Goal: Transaction & Acquisition: Purchase product/service

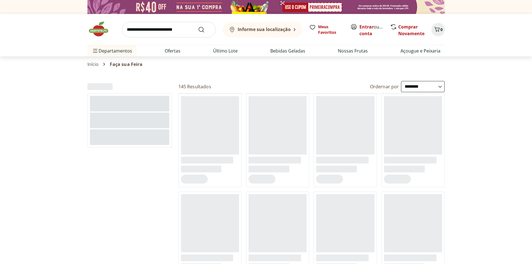
select select "**********"
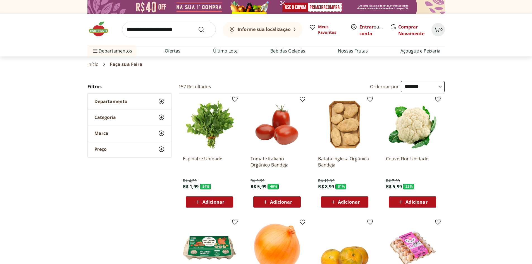
click at [361, 28] on link "Entrar" at bounding box center [366, 27] width 14 height 6
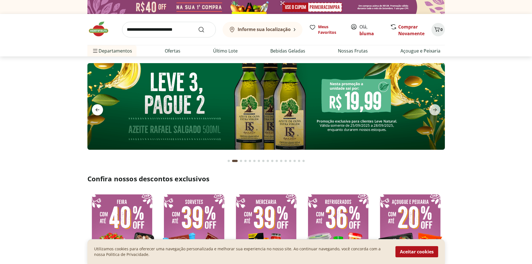
click at [94, 108] on icon "previous" at bounding box center [97, 109] width 7 height 7
click at [368, 34] on link "bluma" at bounding box center [366, 33] width 15 height 6
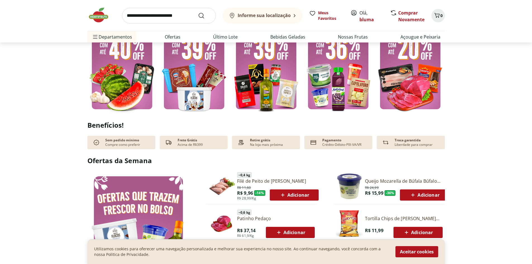
scroll to position [167, 0]
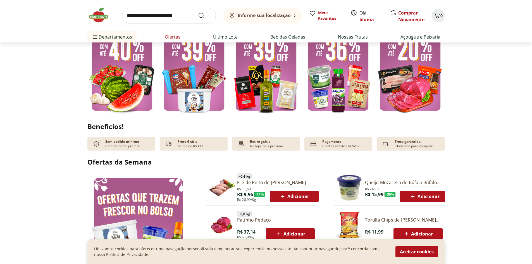
click at [175, 37] on link "Ofertas" at bounding box center [173, 36] width 16 height 7
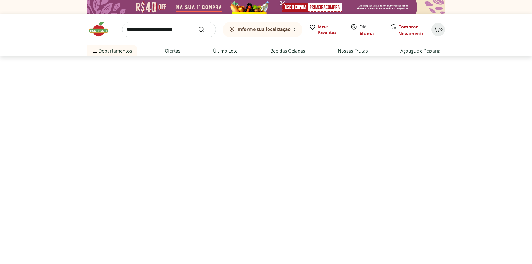
select select "**********"
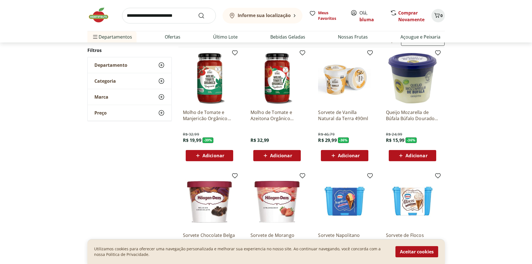
scroll to position [56, 0]
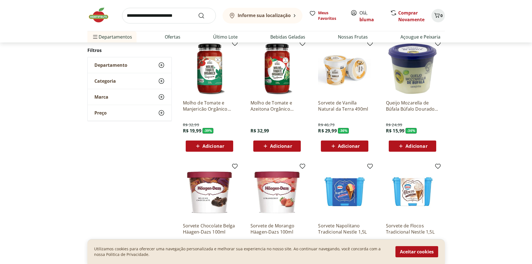
click at [219, 148] on span "Adicionar" at bounding box center [213, 146] width 22 height 4
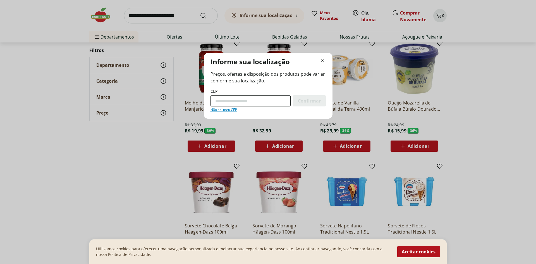
click at [237, 102] on input "CEP" at bounding box center [250, 100] width 80 height 11
type input "*********"
click at [293, 95] on button "Confirmar" at bounding box center [309, 100] width 33 height 11
click at [317, 100] on span "Confirmar" at bounding box center [309, 101] width 23 height 4
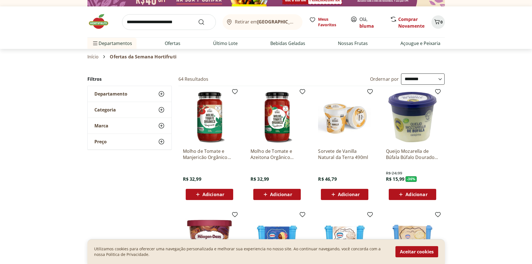
scroll to position [0, 0]
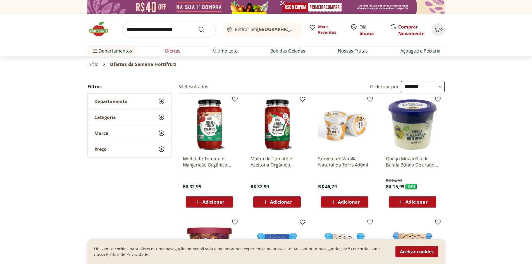
click at [172, 48] on link "Ofertas" at bounding box center [173, 50] width 16 height 7
click at [172, 51] on link "Ofertas" at bounding box center [173, 50] width 16 height 7
click at [156, 32] on input "search" at bounding box center [169, 30] width 94 height 16
type input "***"
click at [198, 26] on button "Submit Search" at bounding box center [204, 29] width 13 height 7
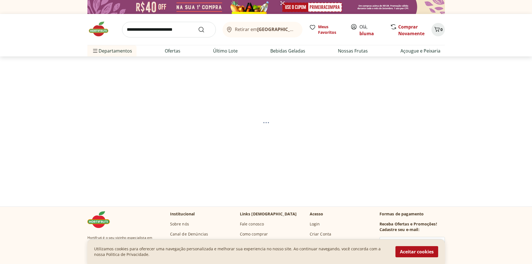
select select "**********"
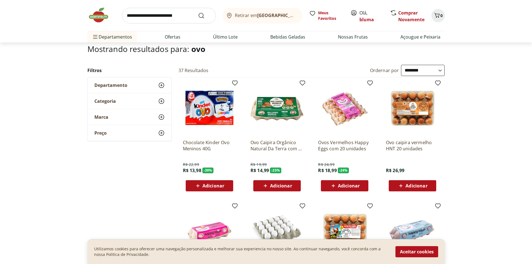
scroll to position [28, 0]
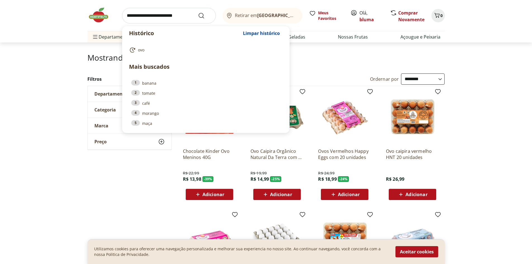
click at [147, 15] on input "search" at bounding box center [169, 16] width 94 height 16
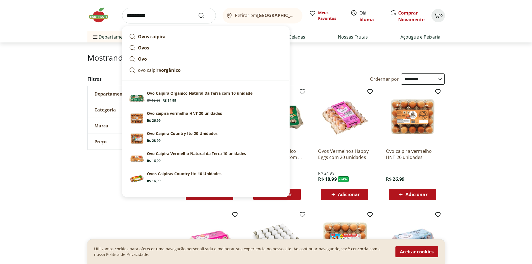
type input "**********"
click at [198, 12] on button "Submit Search" at bounding box center [204, 15] width 13 height 7
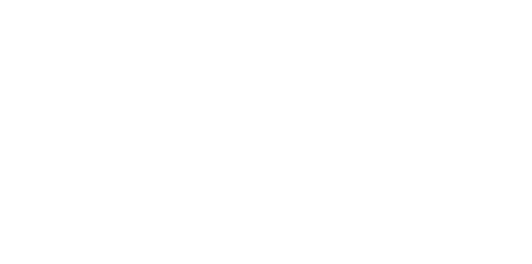
select select "**********"
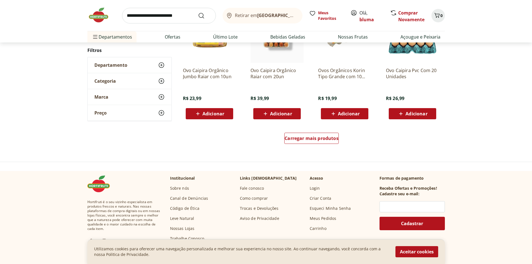
scroll to position [363, 0]
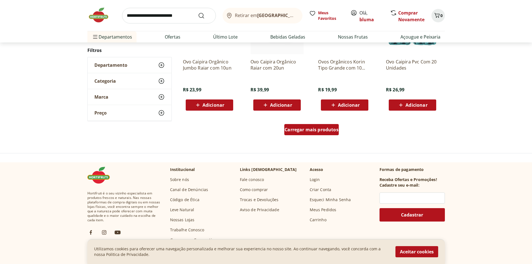
click at [324, 131] on span "Carregar mais produtos" at bounding box center [311, 129] width 54 height 4
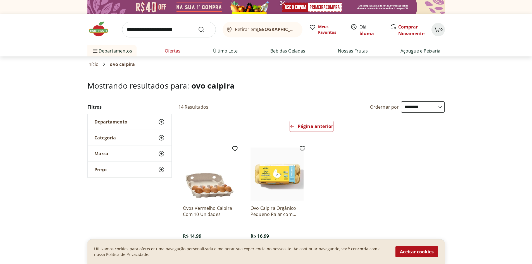
click at [176, 49] on link "Ofertas" at bounding box center [173, 50] width 16 height 7
select select "**********"
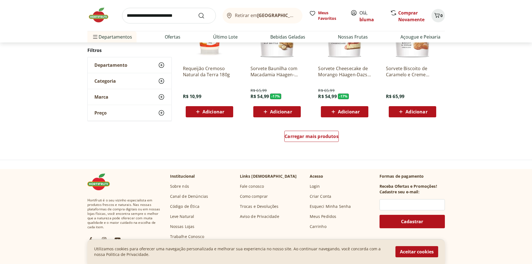
scroll to position [279, 0]
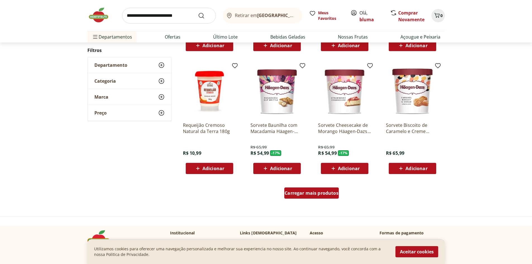
click at [314, 194] on span "Carregar mais produtos" at bounding box center [311, 193] width 54 height 4
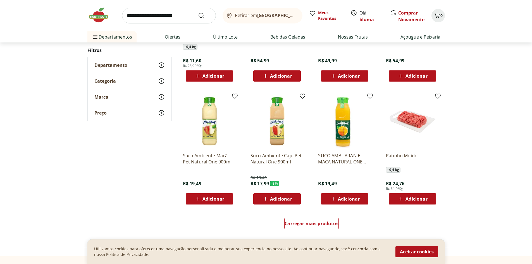
scroll to position [335, 0]
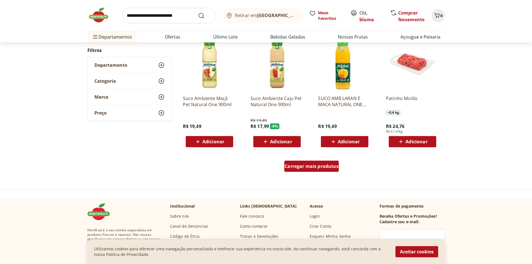
click at [294, 166] on span "Carregar mais produtos" at bounding box center [311, 166] width 54 height 4
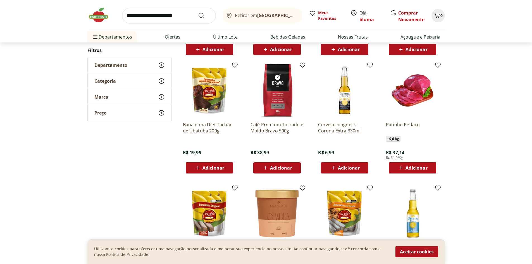
scroll to position [447, 0]
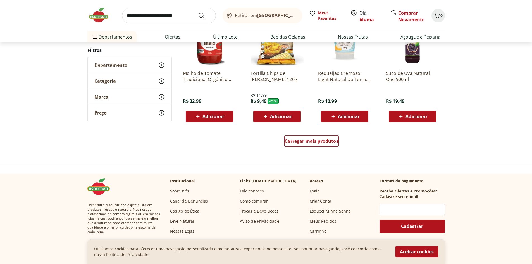
scroll to position [362, 0]
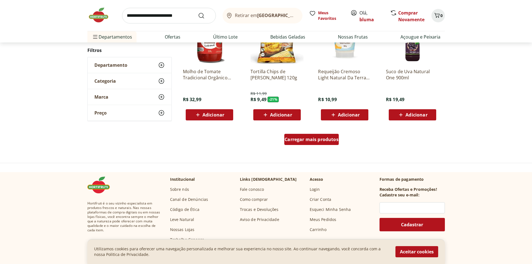
click at [305, 143] on div "Carregar mais produtos" at bounding box center [311, 139] width 54 height 11
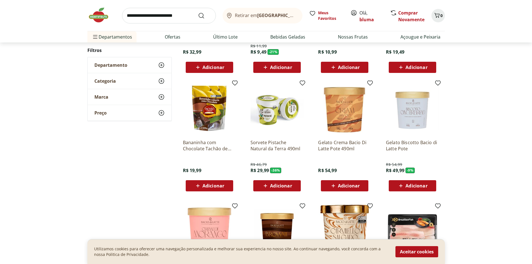
scroll to position [473, 0]
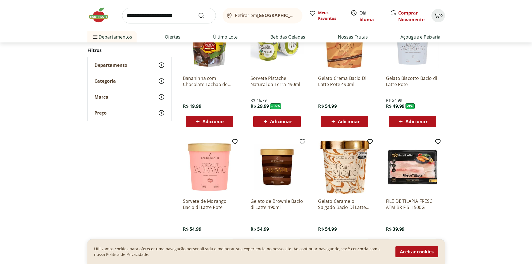
scroll to position [488, 0]
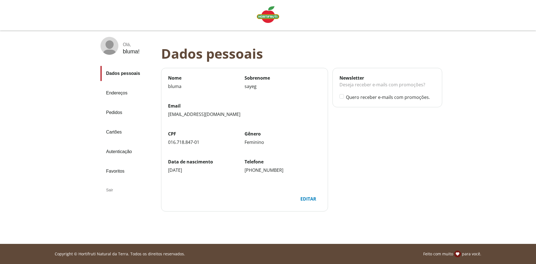
click at [307, 198] on div "Editar" at bounding box center [308, 198] width 25 height 11
select select "******"
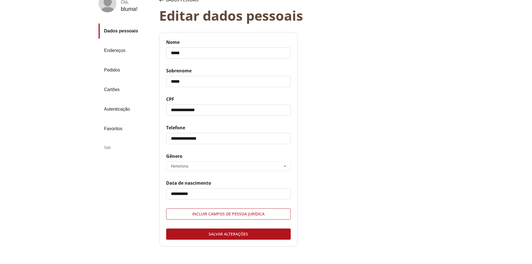
scroll to position [74, 0]
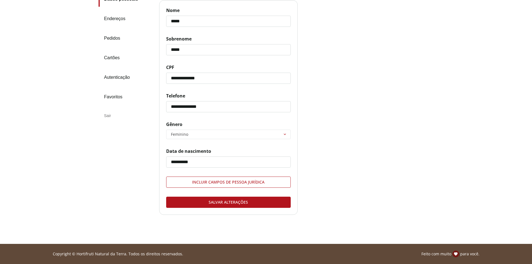
click at [248, 200] on div "Salvar alterações" at bounding box center [228, 202] width 124 height 11
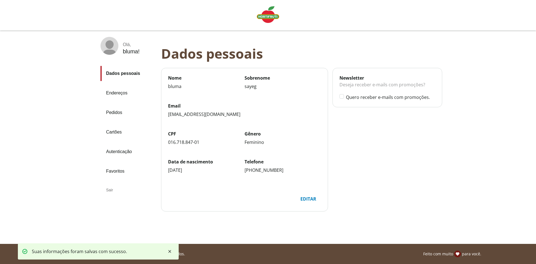
click at [108, 92] on link "Endereços" at bounding box center [128, 92] width 56 height 15
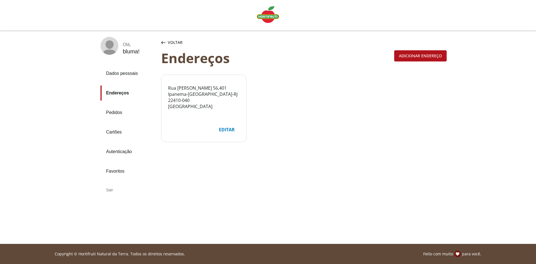
click at [377, 94] on div "Rua Maria Quitéria 56 , 401 Ipanema - Rio de Janeiro - RJ 22410-040 Brasil Edit…" at bounding box center [304, 111] width 286 height 72
click at [168, 43] on span "Voltar" at bounding box center [175, 43] width 15 height 6
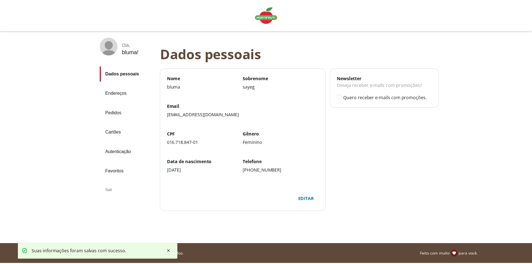
scroll to position [74, 0]
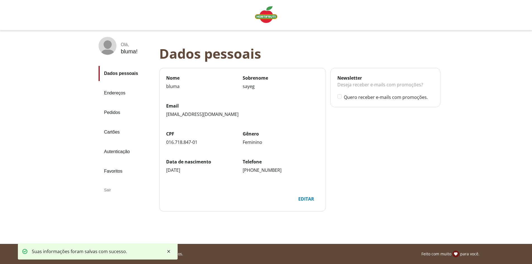
select select "******"
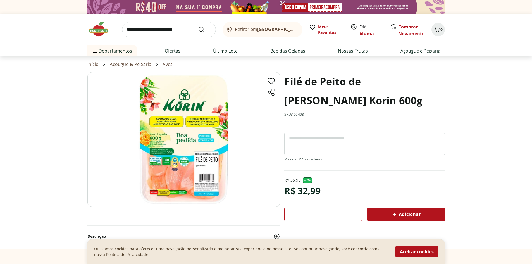
click at [408, 215] on span "Adicionar" at bounding box center [406, 214] width 30 height 7
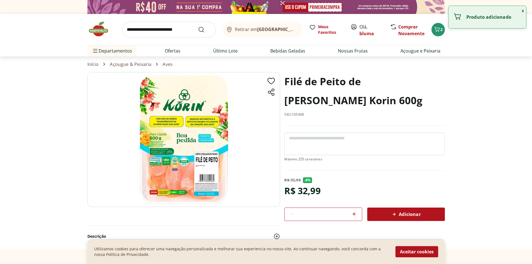
click at [352, 213] on icon at bounding box center [354, 213] width 7 height 7
type input "*"
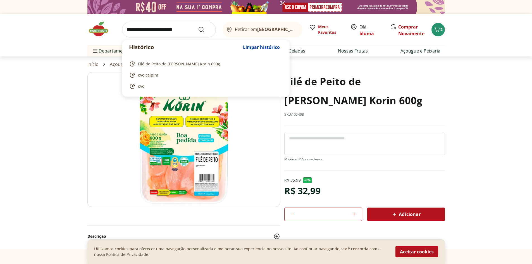
click at [136, 28] on input "search" at bounding box center [169, 30] width 94 height 16
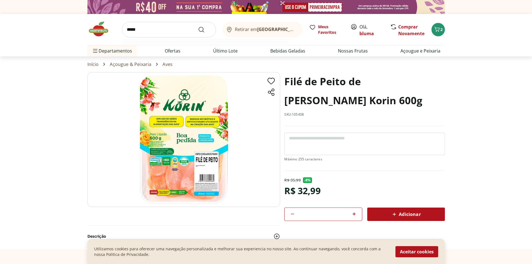
type input "*****"
click at [198, 26] on button "Submit Search" at bounding box center [204, 29] width 13 height 7
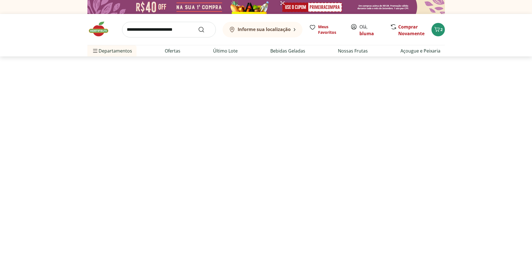
select select "**********"
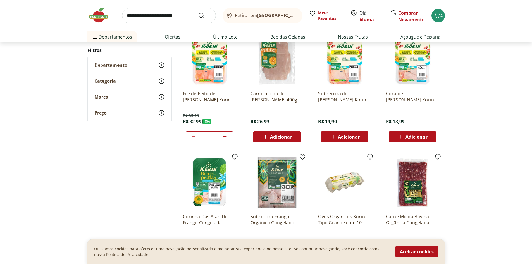
scroll to position [84, 0]
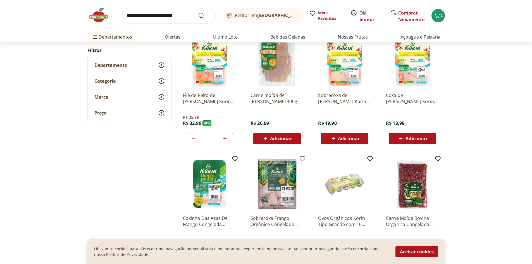
click at [295, 137] on div "Adicionar" at bounding box center [277, 138] width 39 height 10
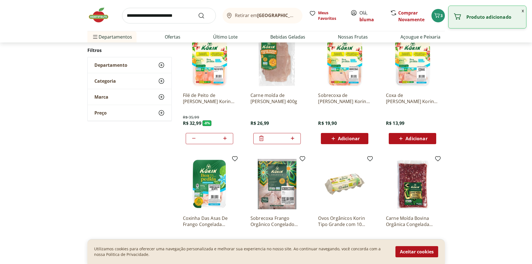
click at [295, 137] on icon at bounding box center [292, 138] width 7 height 7
type input "*"
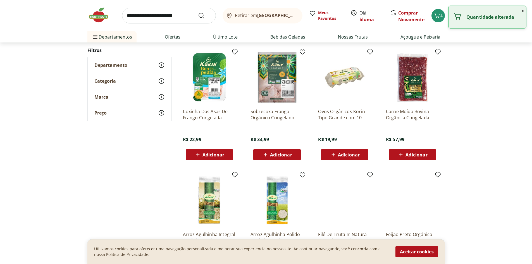
scroll to position [195, 0]
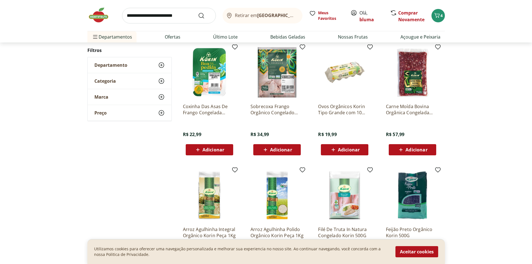
click at [224, 146] on span "Adicionar" at bounding box center [209, 149] width 30 height 7
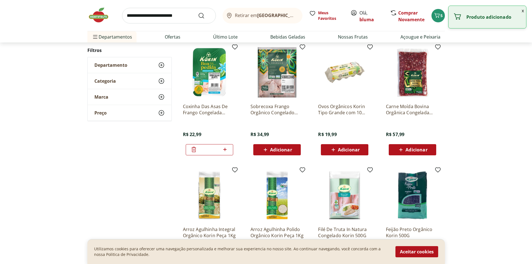
click at [224, 149] on icon at bounding box center [224, 149] width 3 height 3
type input "*"
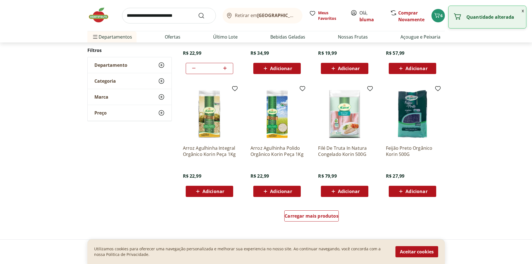
scroll to position [279, 0]
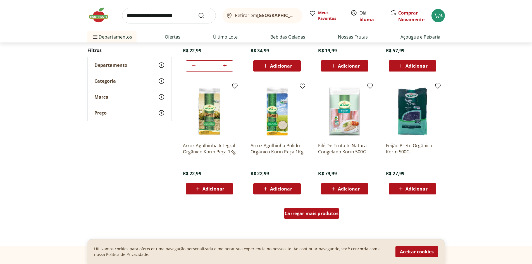
click at [328, 213] on span "Carregar mais produtos" at bounding box center [311, 213] width 54 height 4
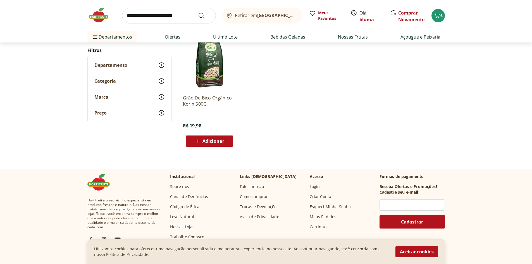
scroll to position [112, 0]
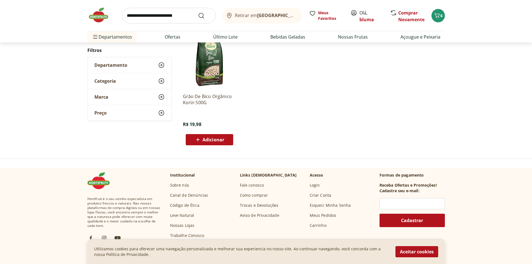
click at [432, 257] on div "Utilizamos cookies para oferecer uma navegação personalizada e melhorar sua exp…" at bounding box center [265, 251] width 357 height 25
click at [414, 251] on button "Aceitar cookies" at bounding box center [416, 251] width 43 height 11
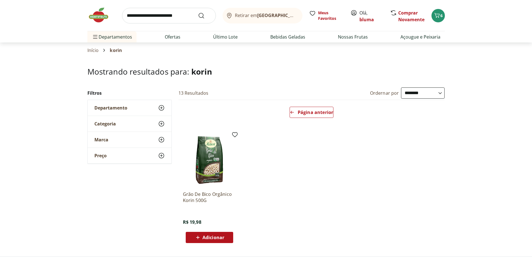
scroll to position [0, 0]
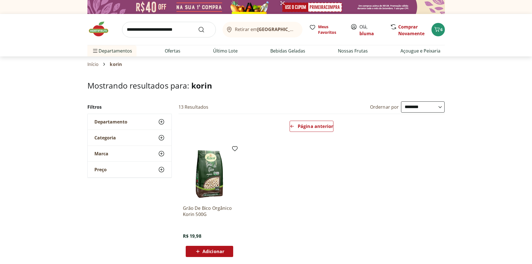
click at [153, 30] on input "search" at bounding box center [169, 30] width 94 height 16
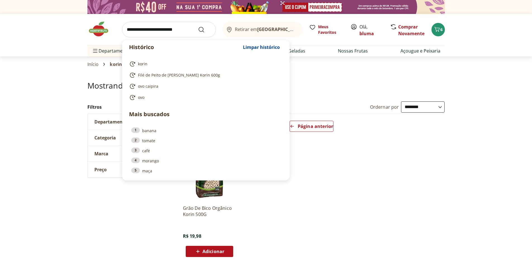
click at [153, 30] on input "search" at bounding box center [169, 30] width 94 height 16
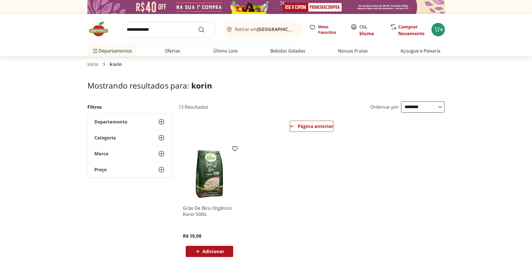
type input "**********"
click at [198, 26] on button "Submit Search" at bounding box center [204, 29] width 13 height 7
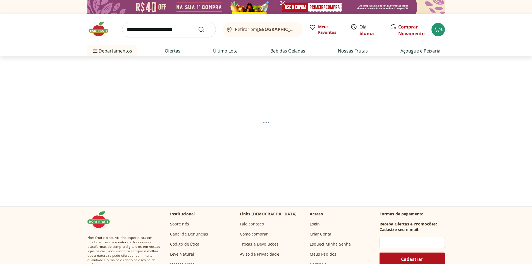
select select "**********"
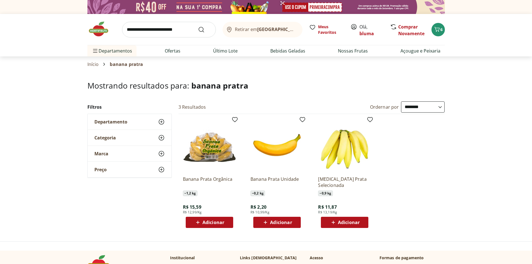
click at [222, 223] on span "Adicionar" at bounding box center [213, 222] width 22 height 4
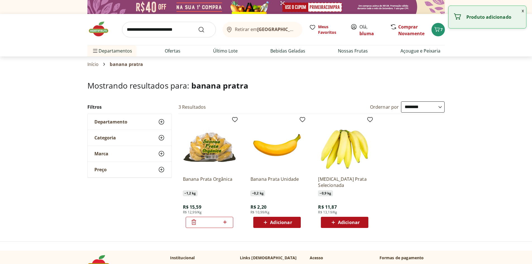
click at [155, 32] on input "search" at bounding box center [169, 30] width 94 height 16
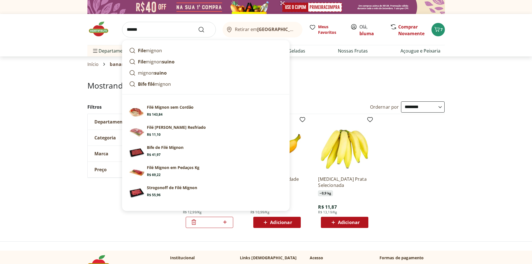
type input "******"
click at [198, 26] on button "Submit Search" at bounding box center [204, 29] width 13 height 7
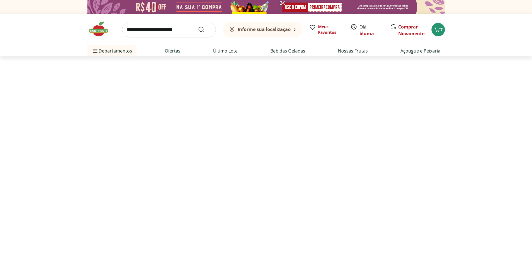
select select "**********"
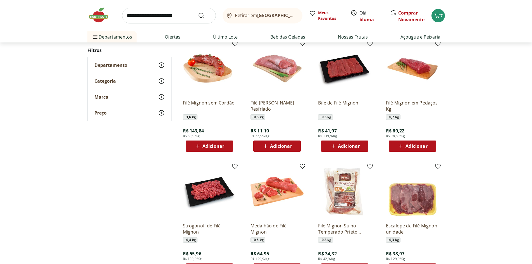
scroll to position [84, 0]
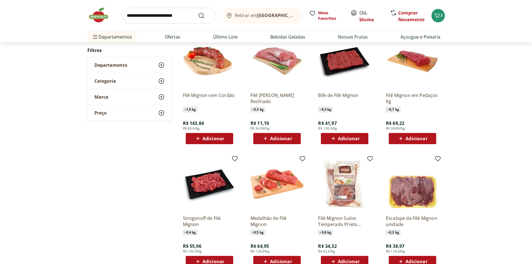
click at [226, 133] on div "Adicionar" at bounding box center [209, 138] width 39 height 10
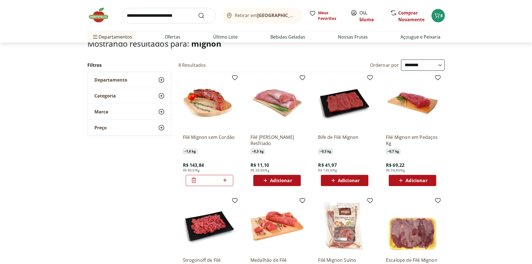
scroll to position [0, 0]
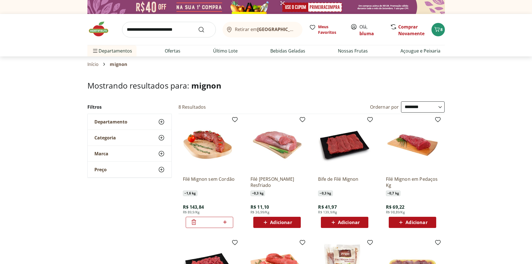
click at [140, 27] on input "search" at bounding box center [169, 30] width 94 height 16
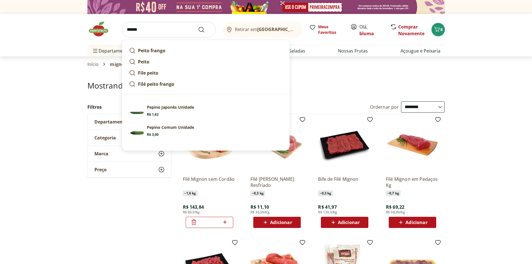
type input "******"
click at [198, 26] on button "Submit Search" at bounding box center [204, 29] width 13 height 7
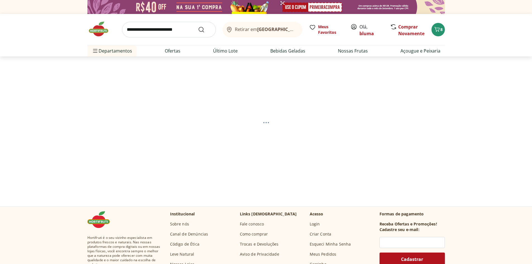
select select "**********"
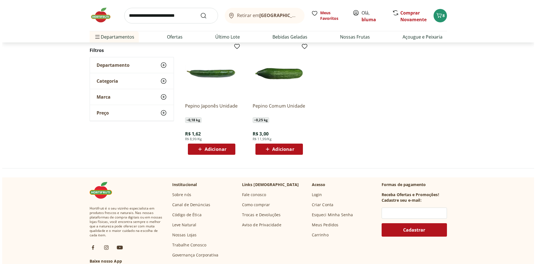
scroll to position [84, 0]
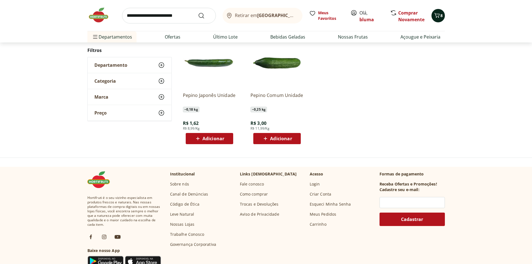
click at [438, 14] on icon "Carrinho" at bounding box center [437, 15] width 7 height 7
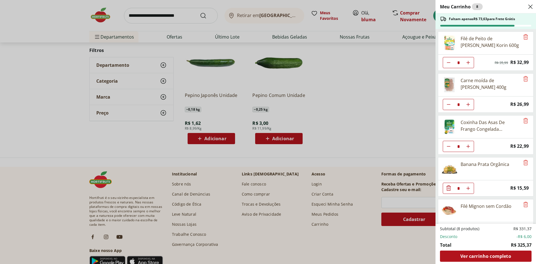
click at [469, 62] on icon "Aumentar Quantidade" at bounding box center [468, 62] width 4 height 4
type input "*"
click at [522, 79] on icon "Remove" at bounding box center [525, 78] width 7 height 7
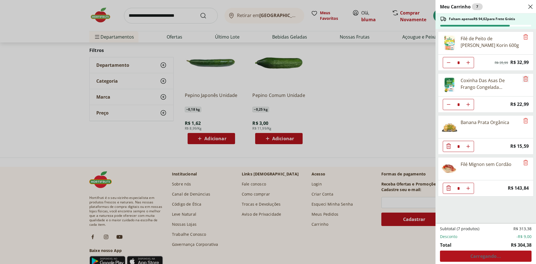
click at [522, 79] on icon "Remove" at bounding box center [525, 78] width 7 height 7
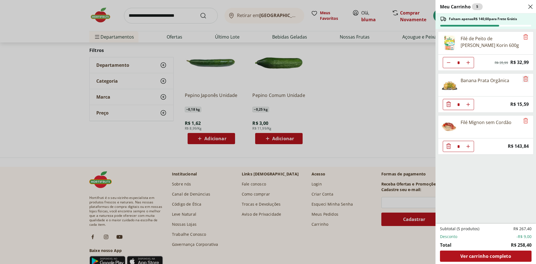
click at [524, 80] on icon "Remove" at bounding box center [525, 78] width 7 height 7
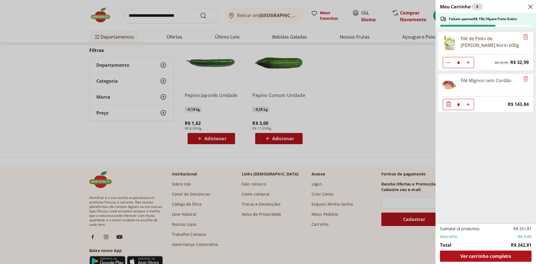
click at [468, 103] on icon "Aumentar Quantidade" at bounding box center [468, 104] width 4 height 4
type input "*"
click at [474, 256] on span "Ver carrinho completo" at bounding box center [485, 256] width 51 height 4
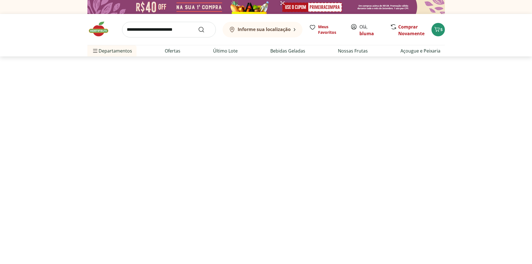
select select "**********"
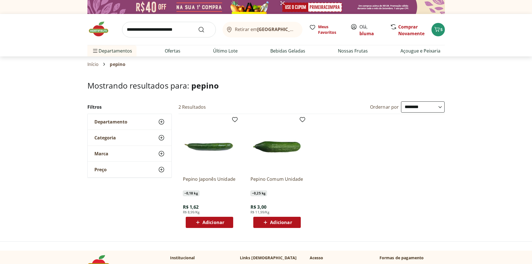
click at [215, 3] on img at bounding box center [265, 7] width 357 height 14
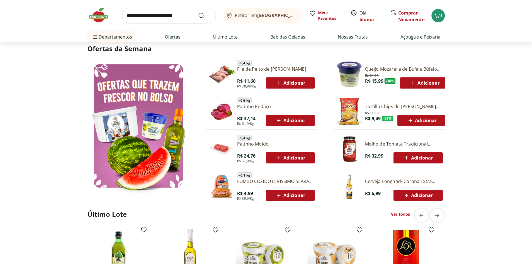
scroll to position [335, 0]
